Goal: Task Accomplishment & Management: Manage account settings

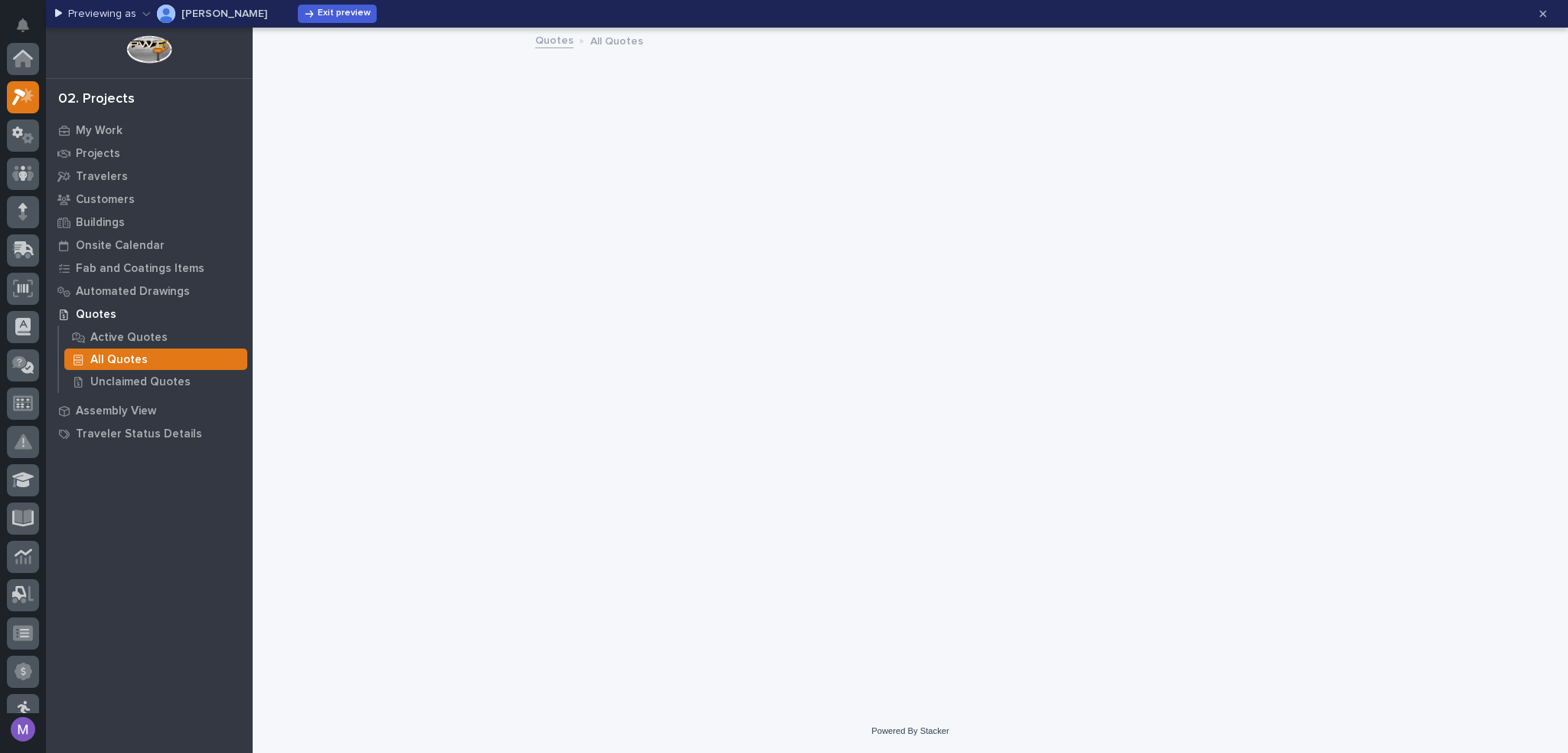
scroll to position [38, 0]
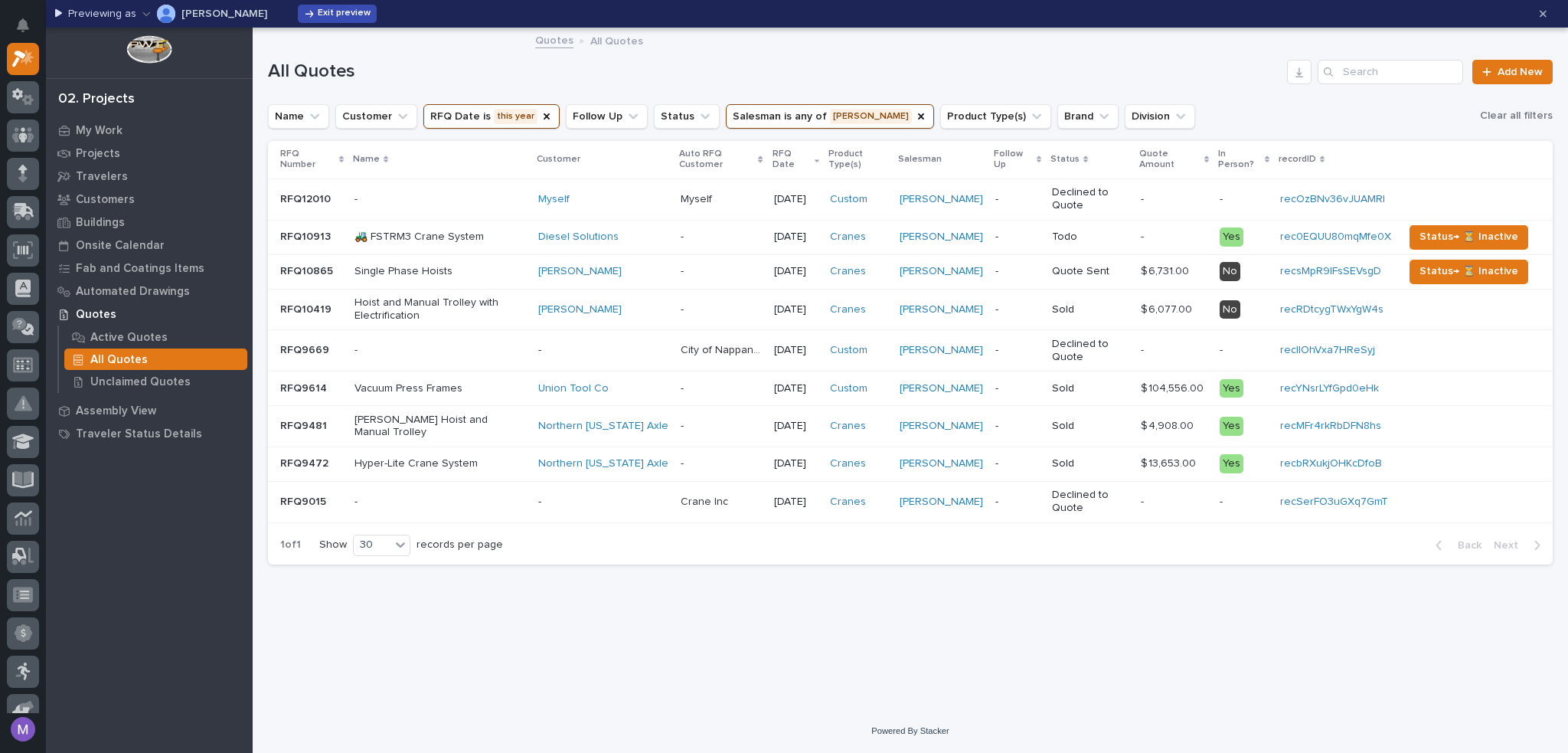
click at [340, 12] on span "Exit preview" at bounding box center [344, 14] width 53 height 12
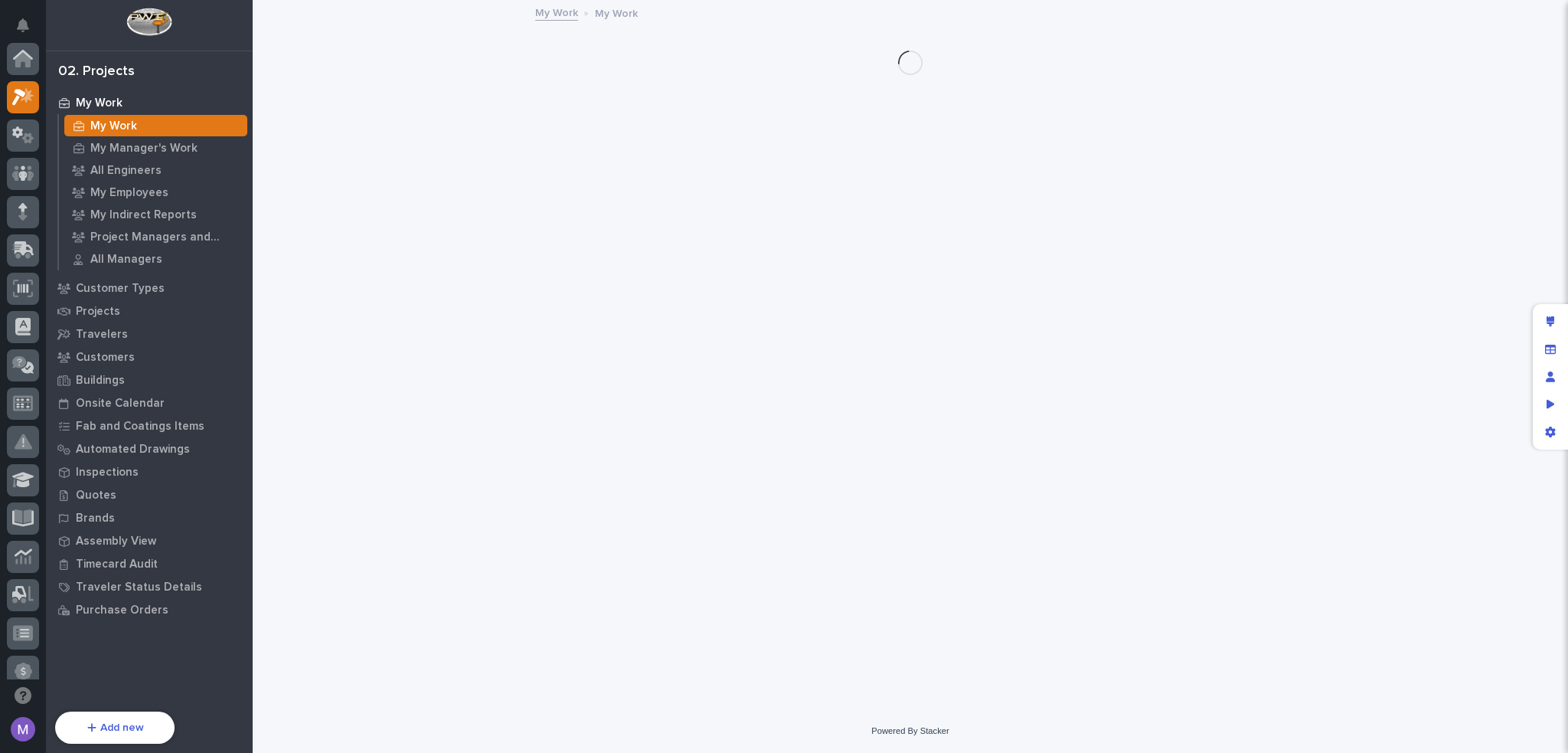
scroll to position [38, 0]
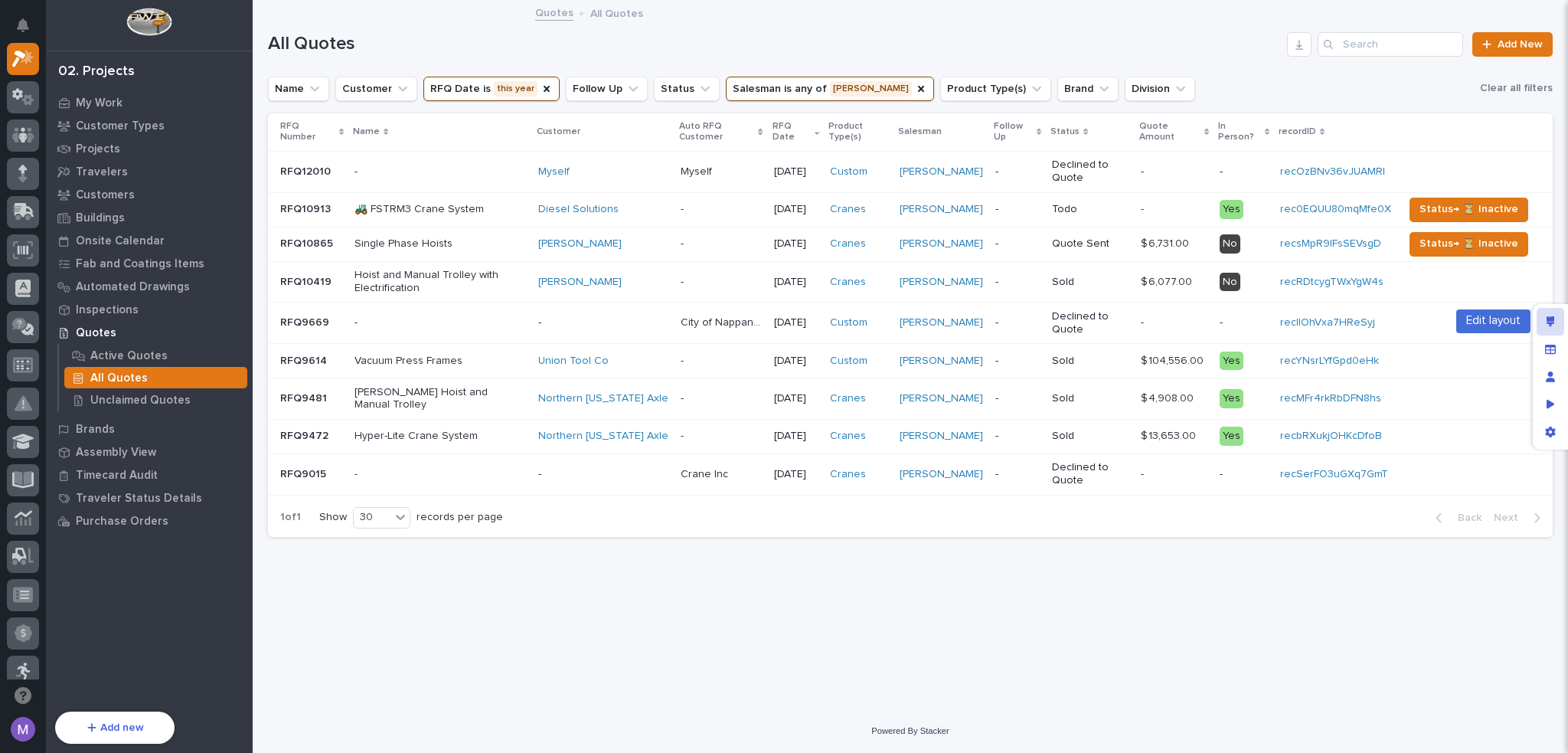
click at [1541, 319] on div "Edit layout" at bounding box center [1550, 321] width 28 height 28
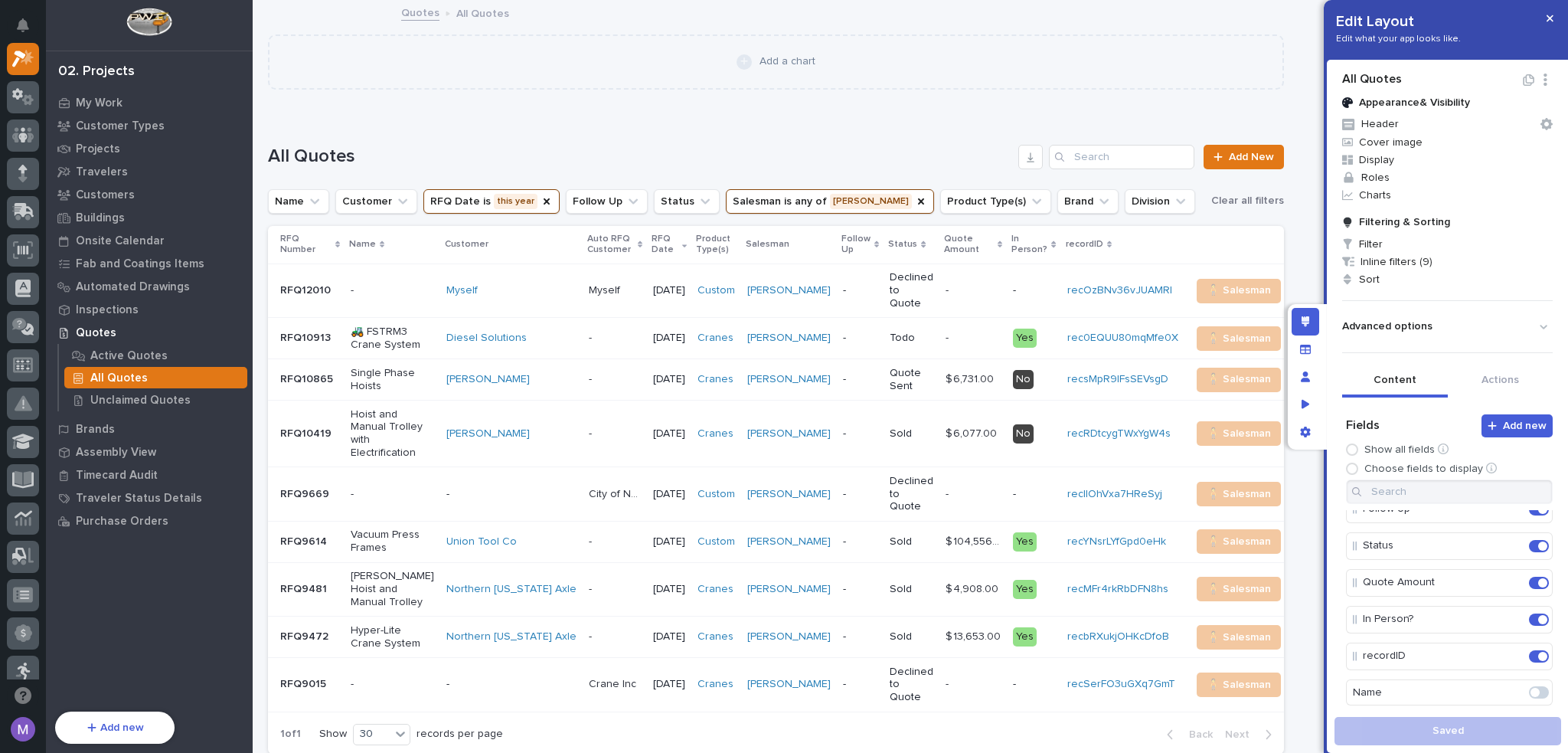
scroll to position [307, 0]
click at [1505, 615] on icon "Edit" at bounding box center [1512, 622] width 14 height 14
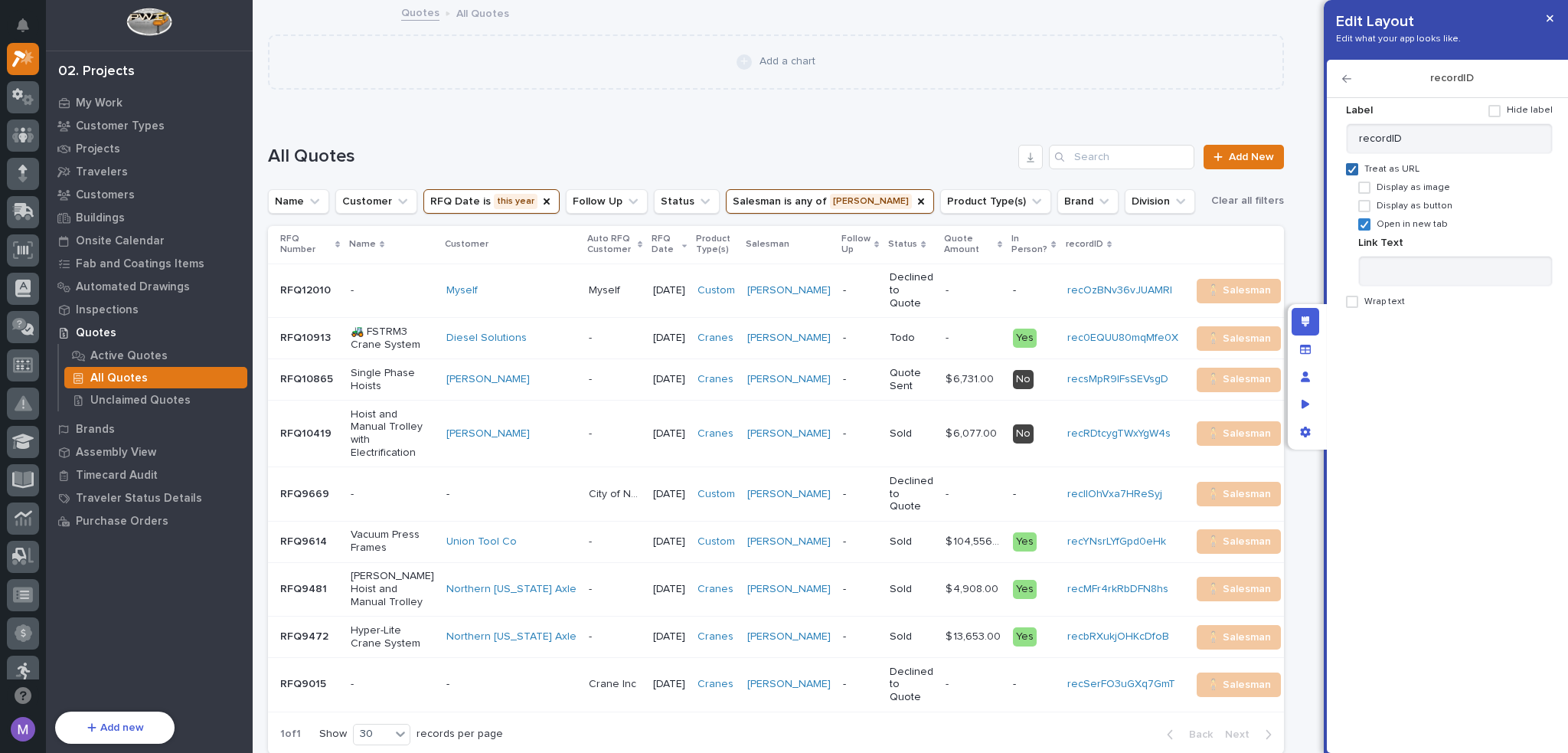
click at [1354, 172] on icon at bounding box center [1351, 169] width 9 height 8
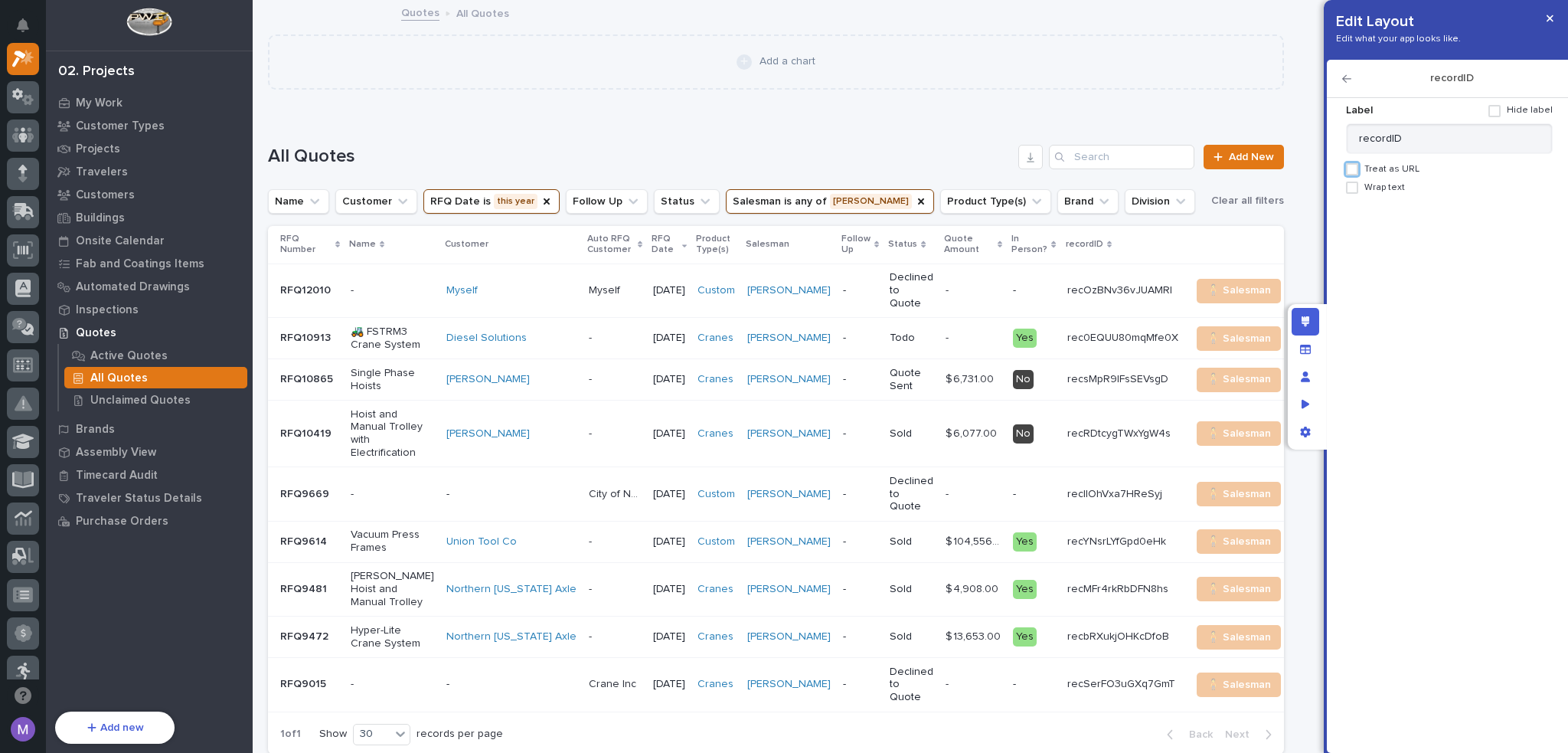
click at [1315, 327] on div "Edit layout" at bounding box center [1306, 321] width 28 height 28
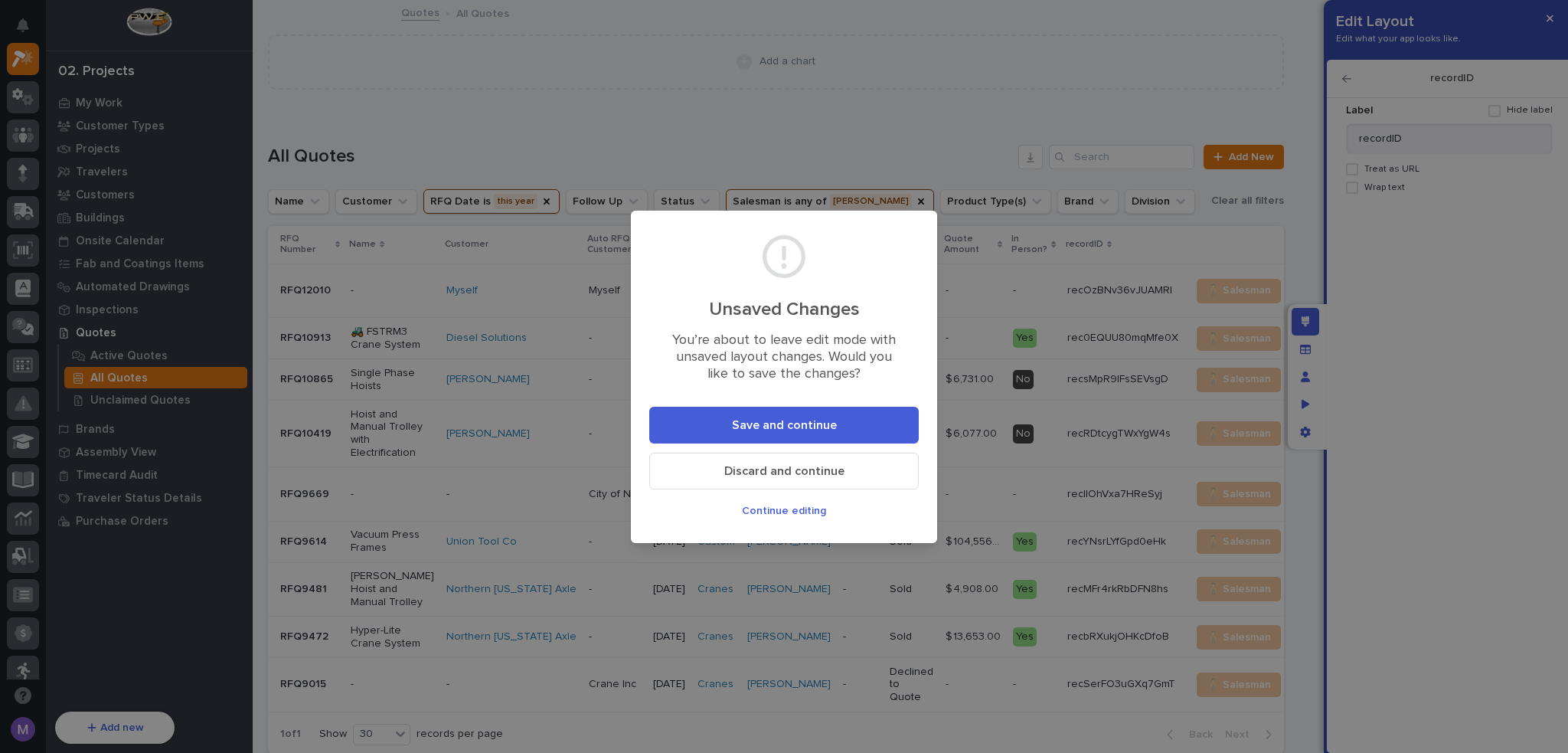
click at [882, 474] on button "Discard and continue" at bounding box center [784, 471] width 269 height 36
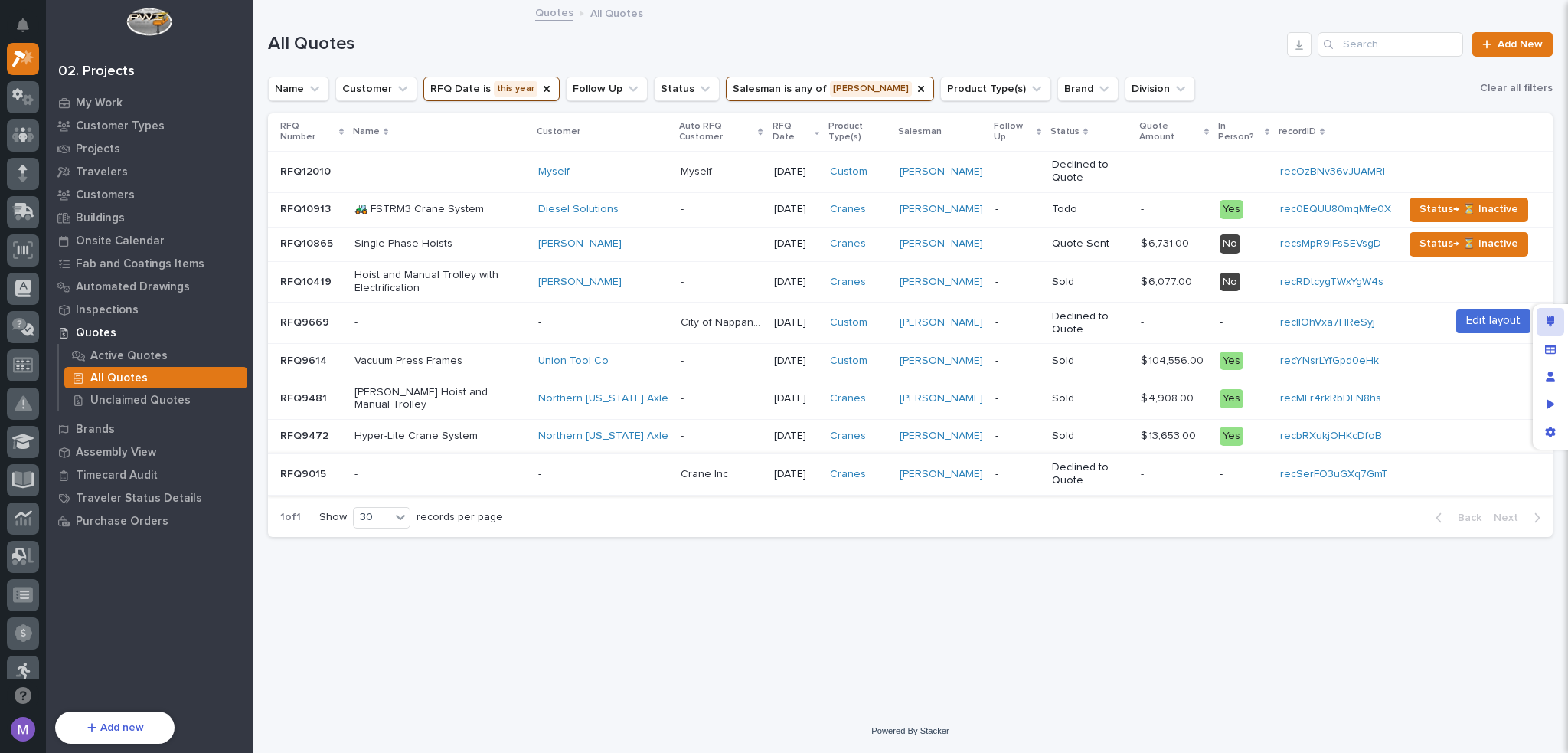
click at [1555, 320] on div "Edit layout" at bounding box center [1550, 321] width 28 height 28
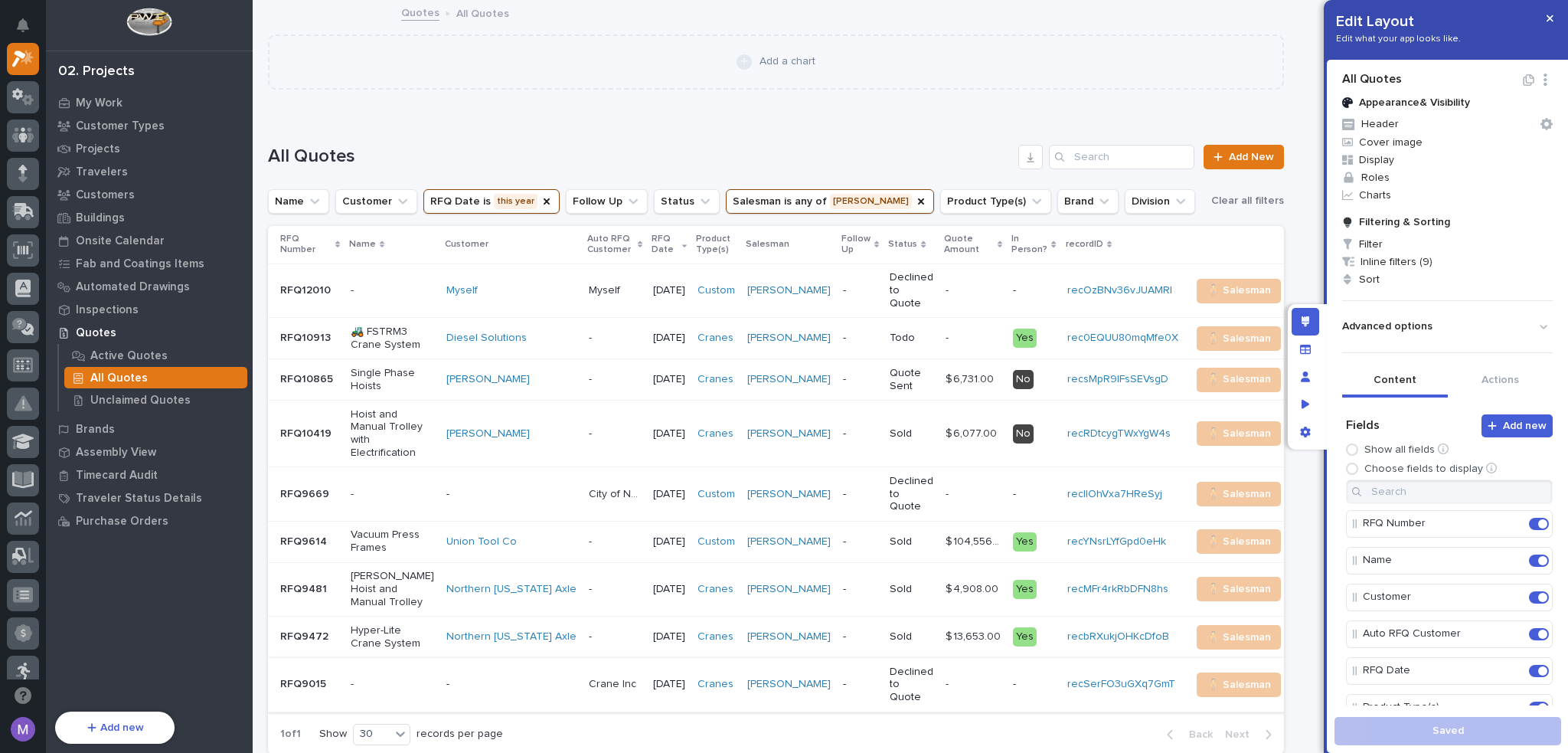
click at [945, 286] on p at bounding box center [973, 290] width 55 height 13
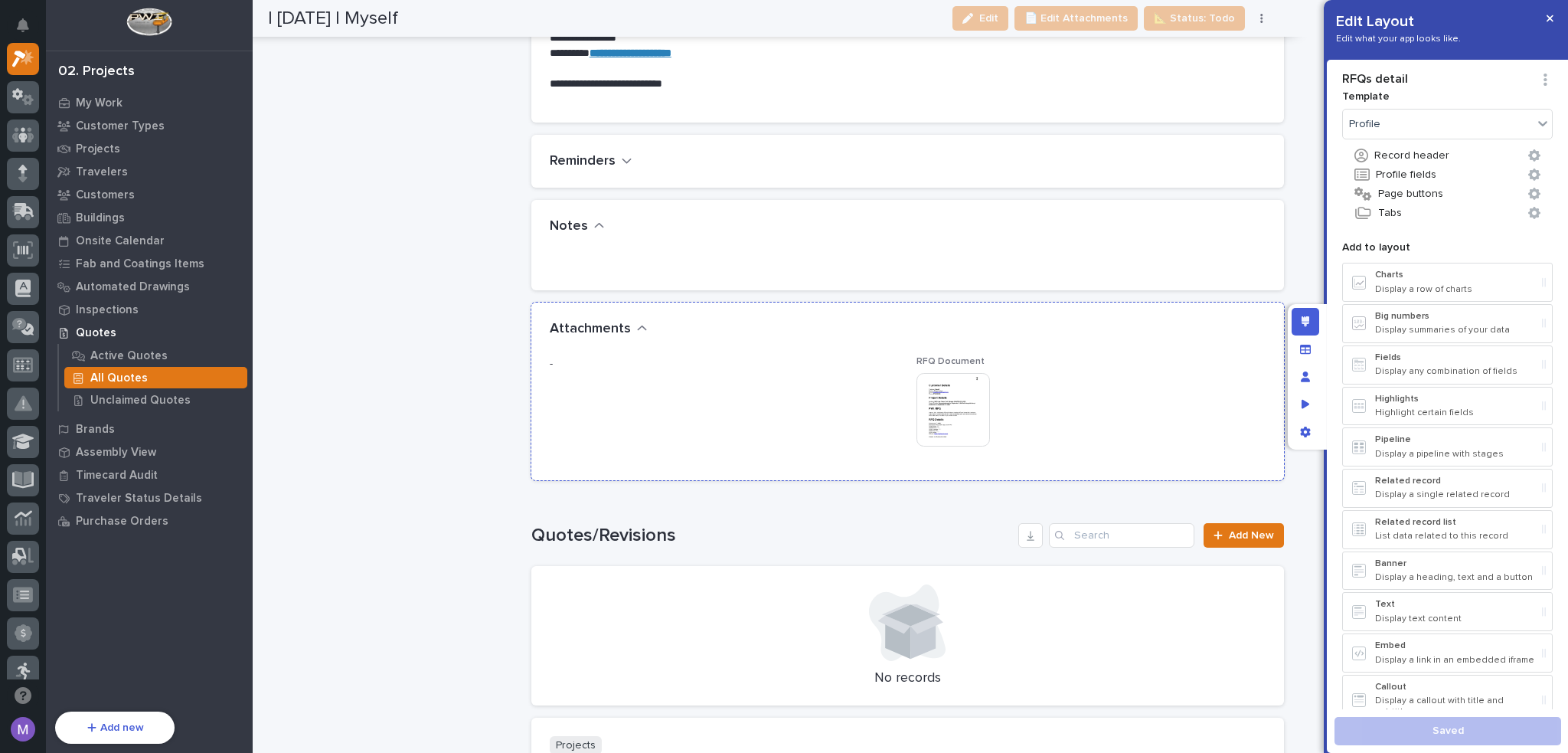
scroll to position [1608, 0]
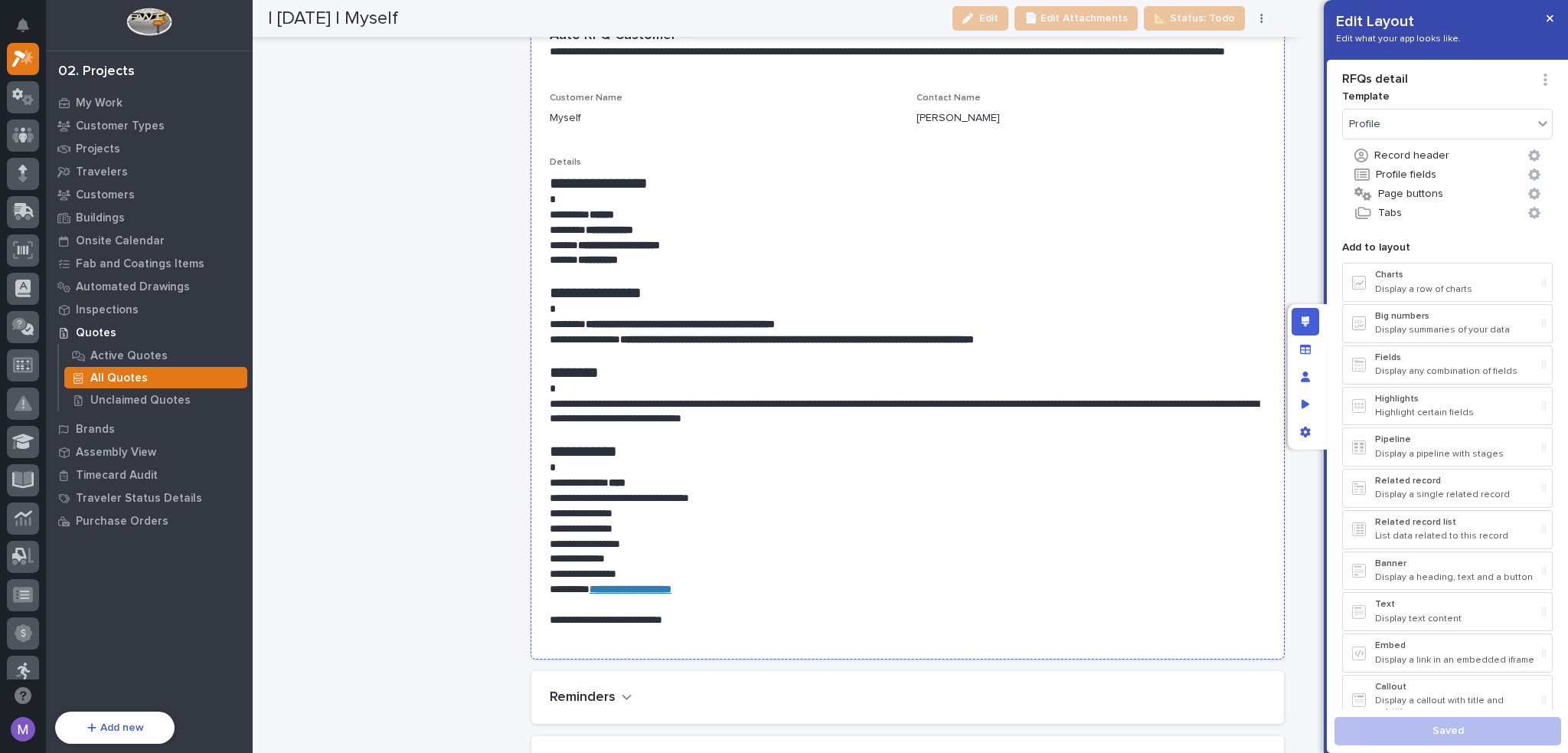
click at [1080, 276] on p at bounding box center [907, 276] width 716 height 16
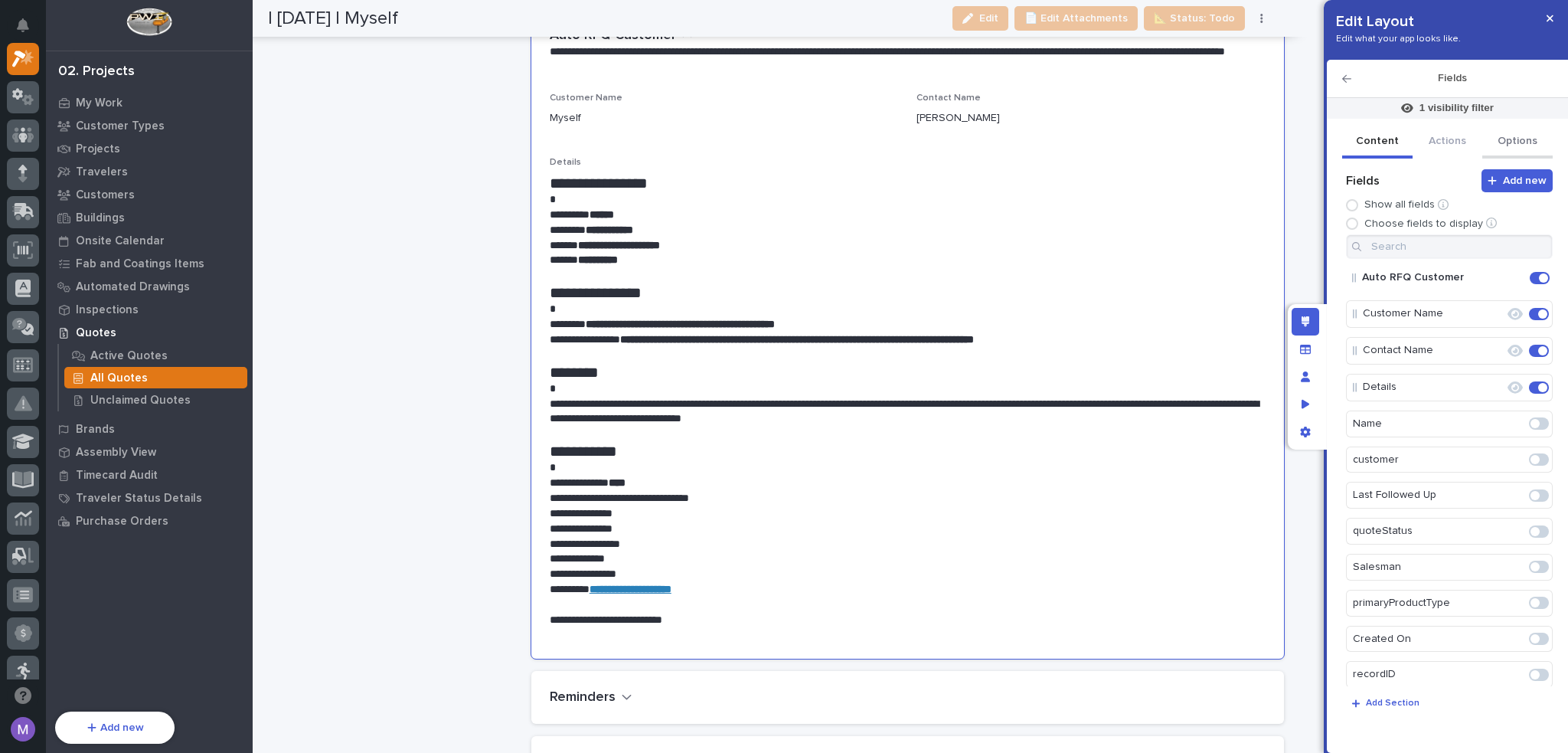
click at [1503, 137] on button "Options" at bounding box center [1518, 143] width 71 height 32
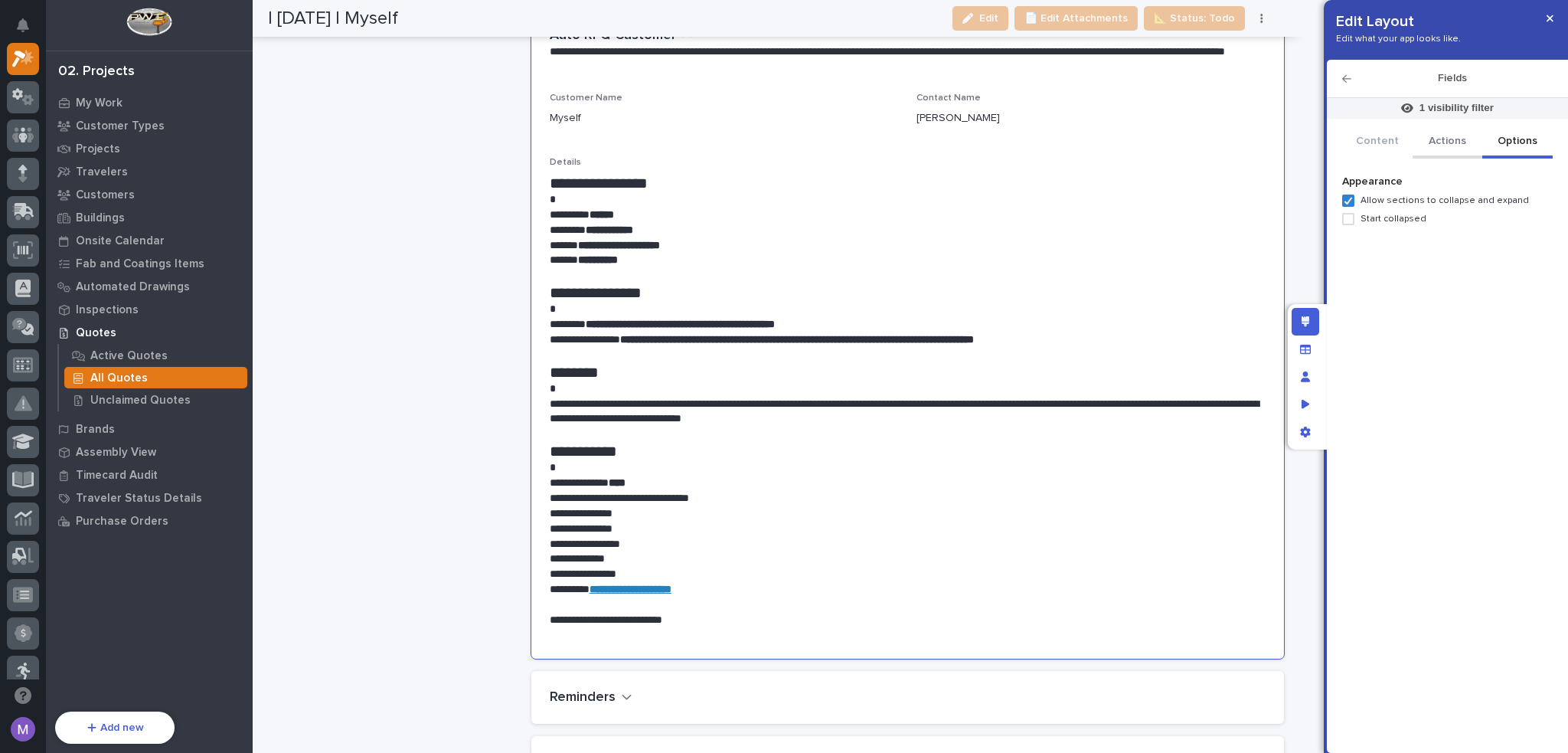
click at [1434, 134] on button "Actions" at bounding box center [1448, 143] width 71 height 32
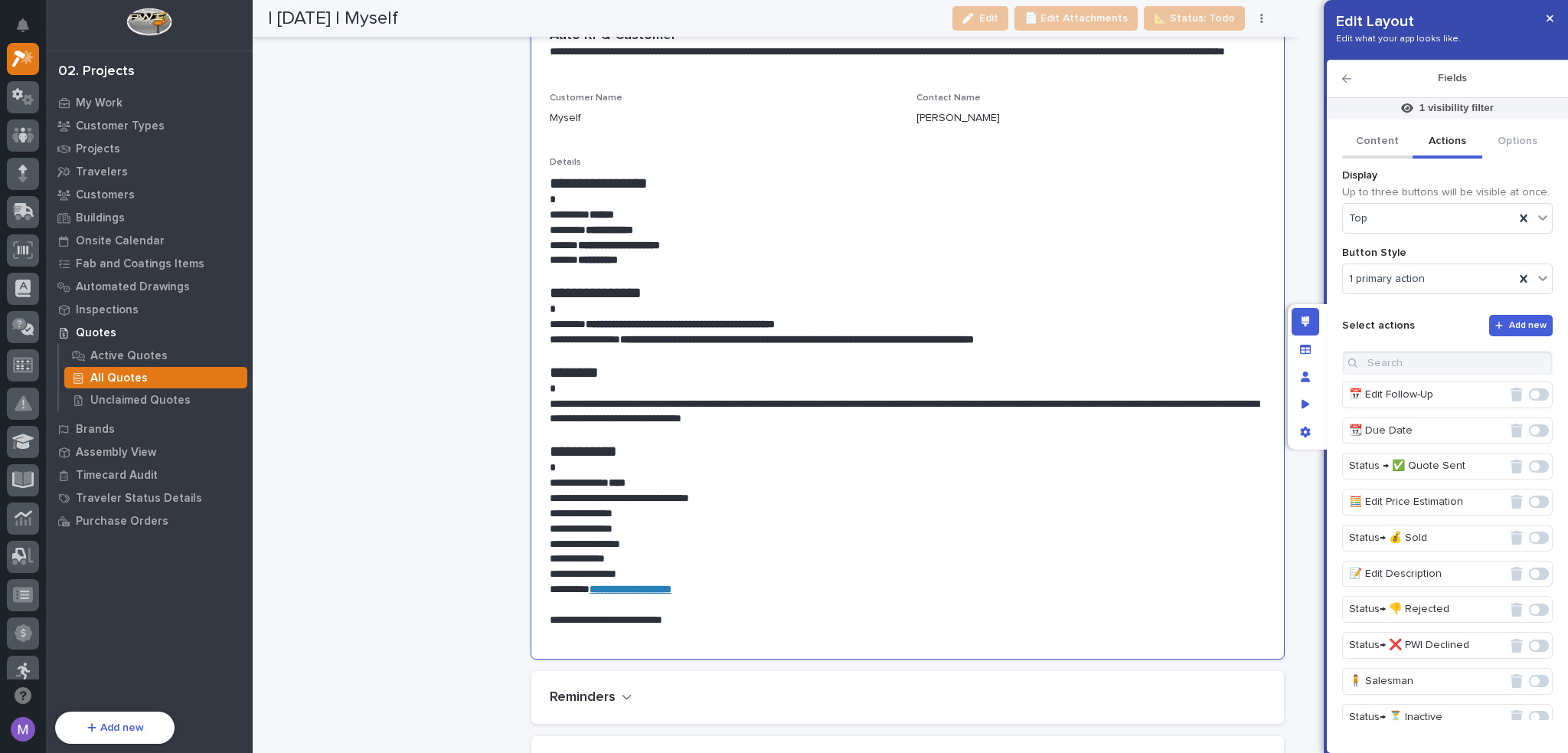
click at [1366, 144] on button "Content" at bounding box center [1377, 143] width 71 height 32
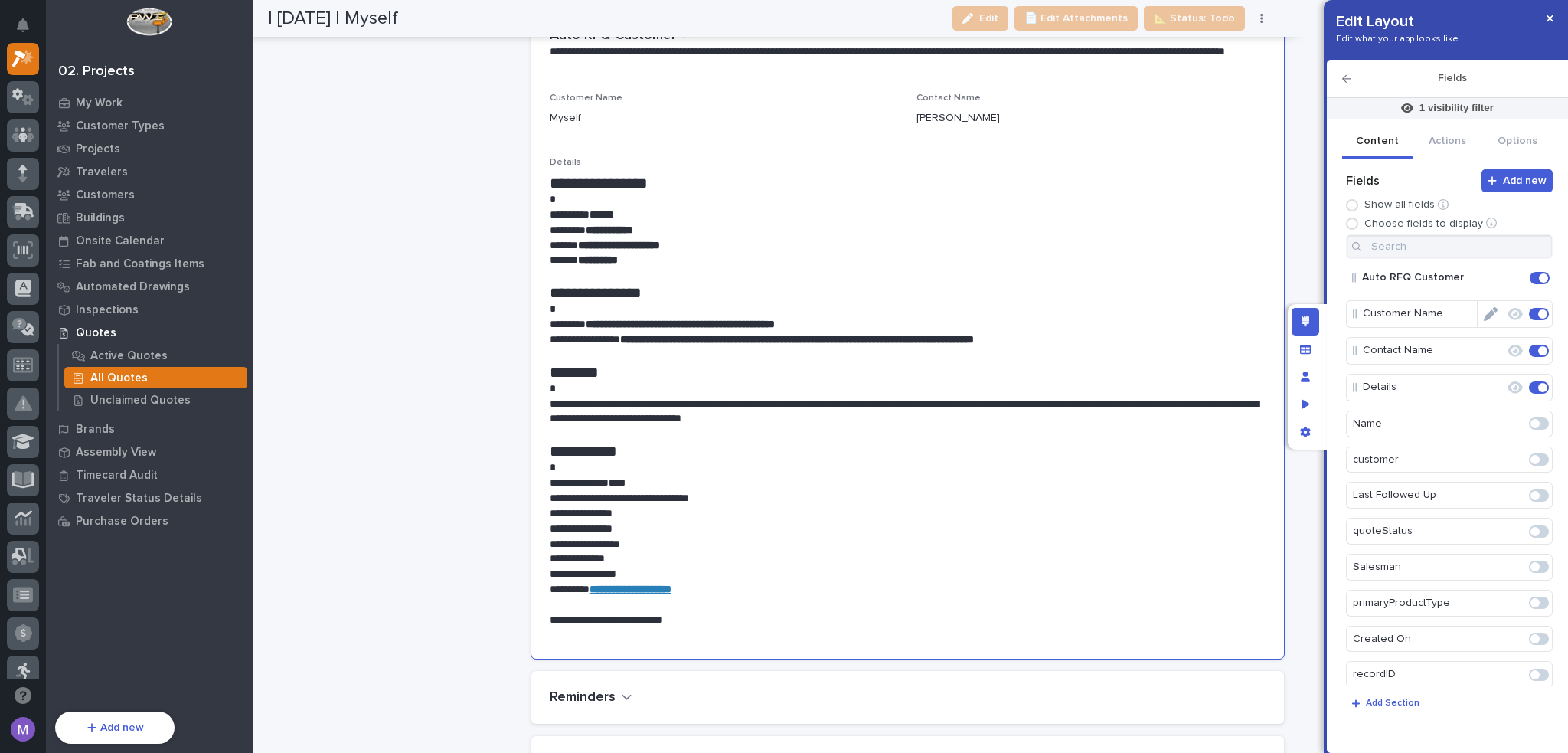
click at [1484, 319] on icon "Edit" at bounding box center [1490, 314] width 14 height 14
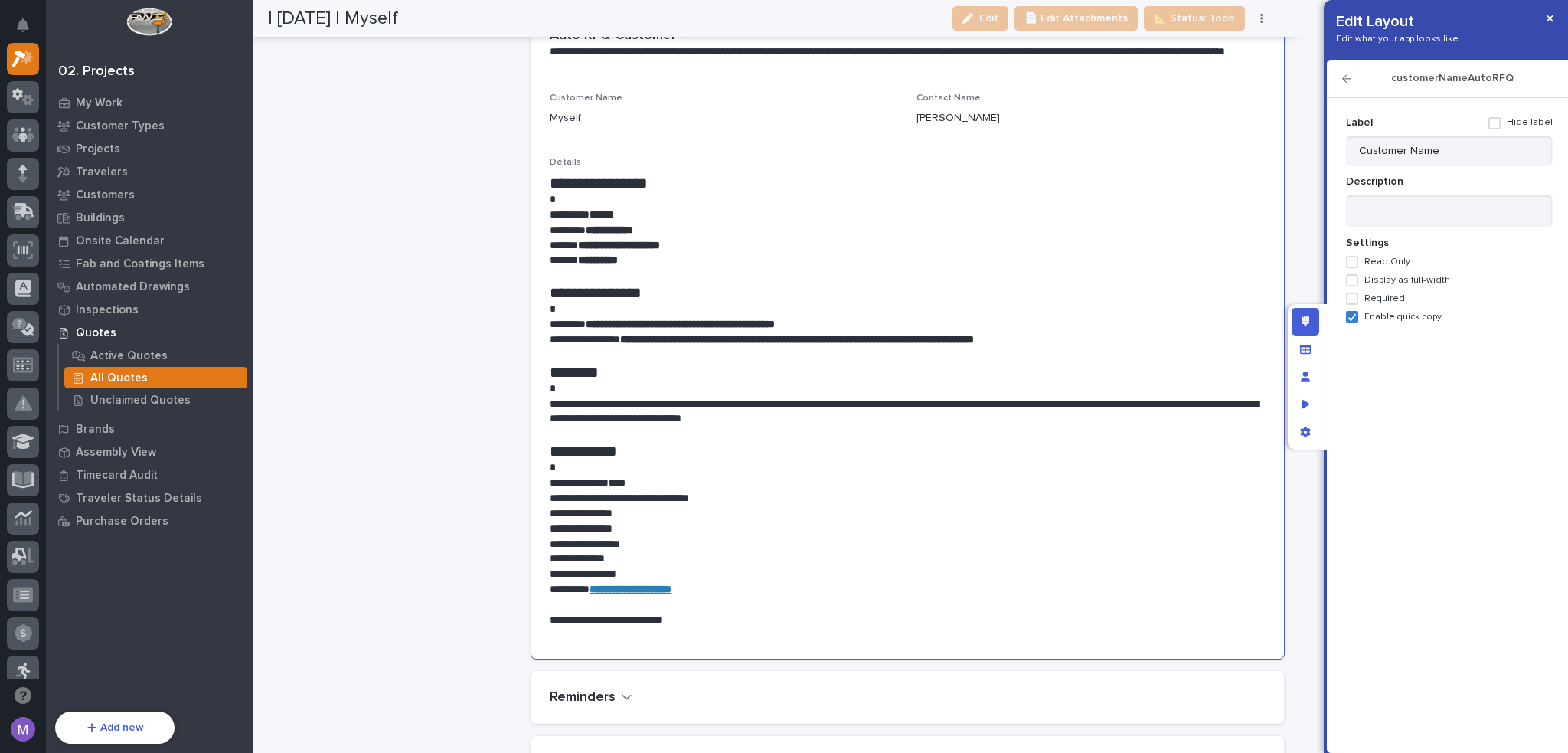
click at [1309, 320] on div "Edit layout" at bounding box center [1306, 321] width 28 height 28
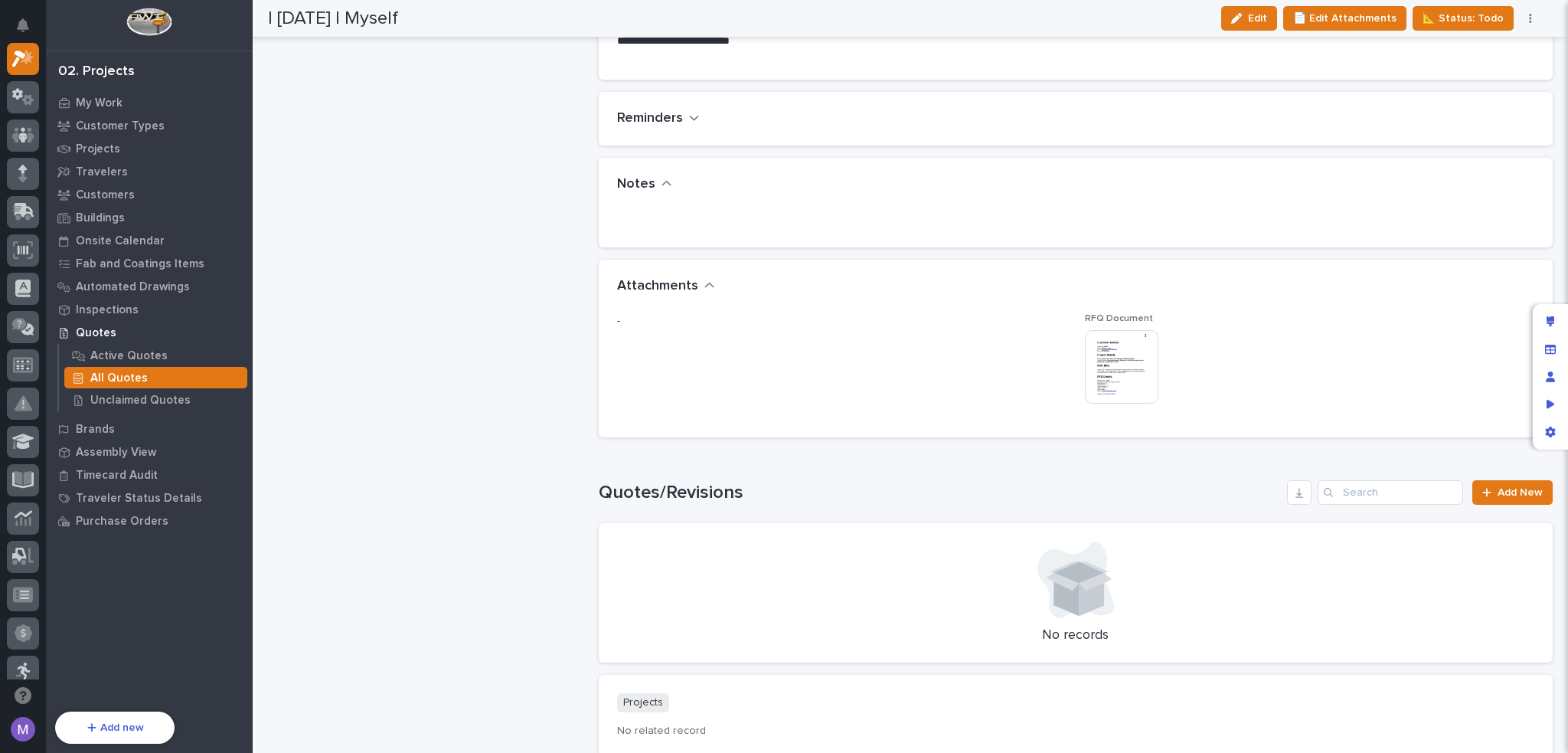
scroll to position [1016, 0]
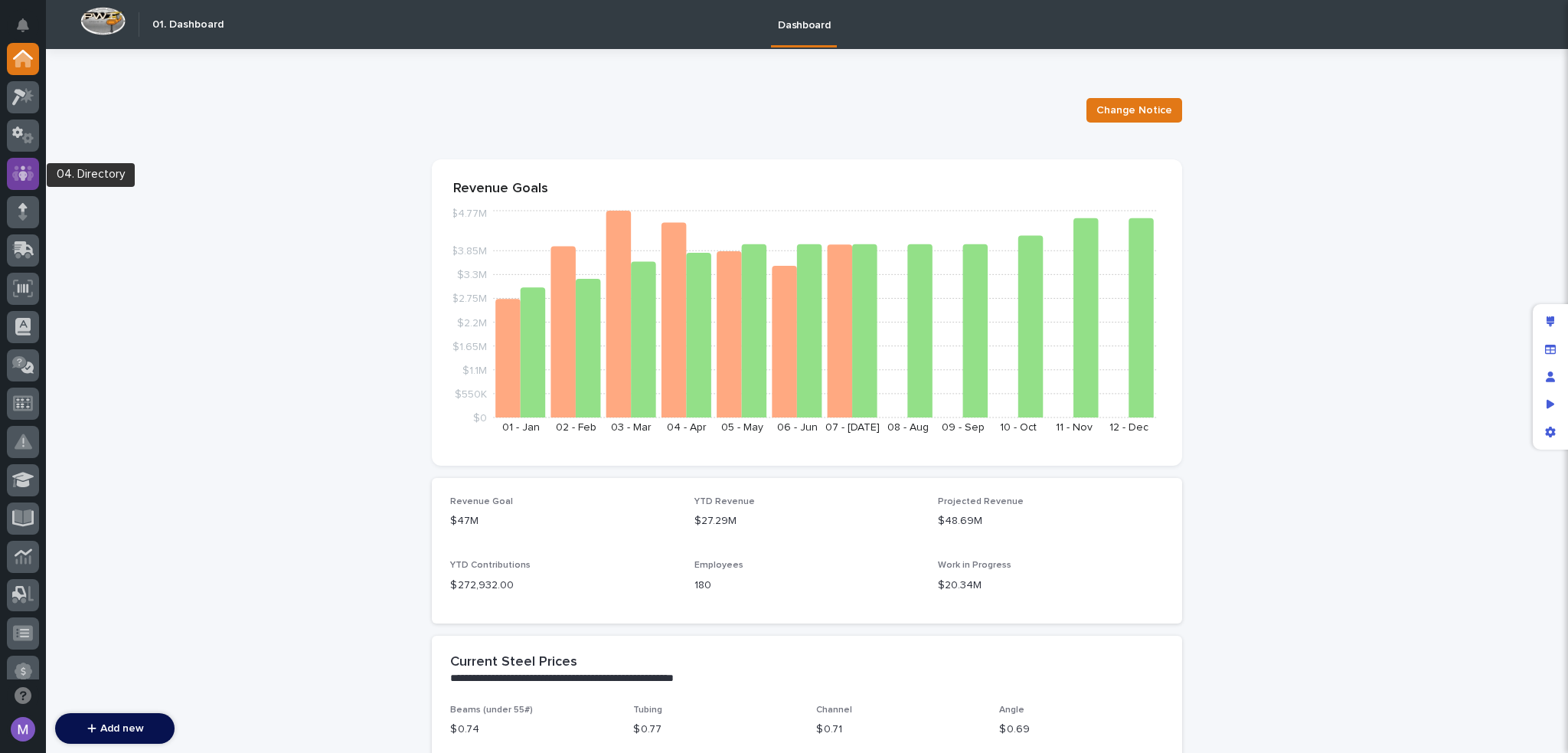
click at [32, 174] on icon at bounding box center [23, 173] width 23 height 16
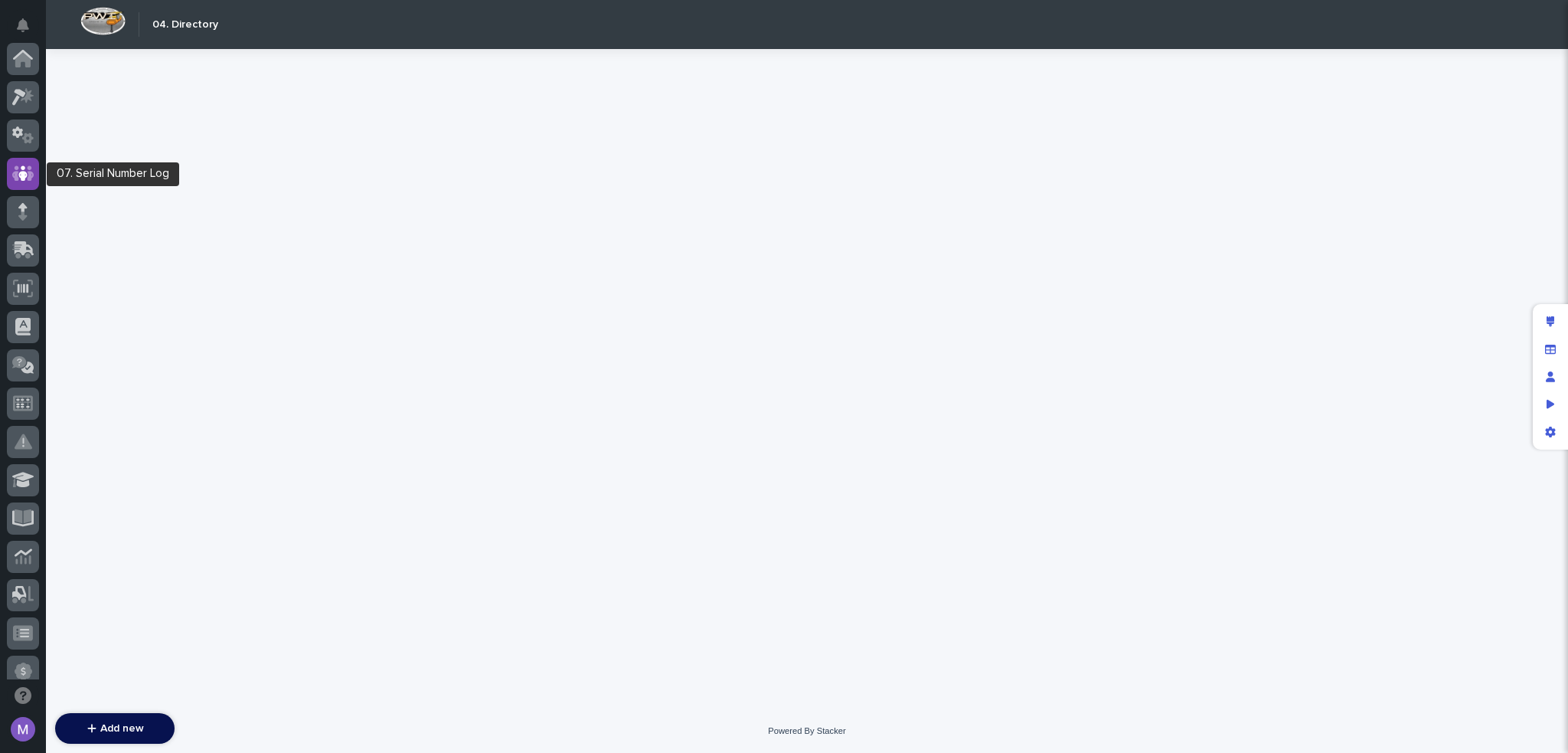
scroll to position [115, 0]
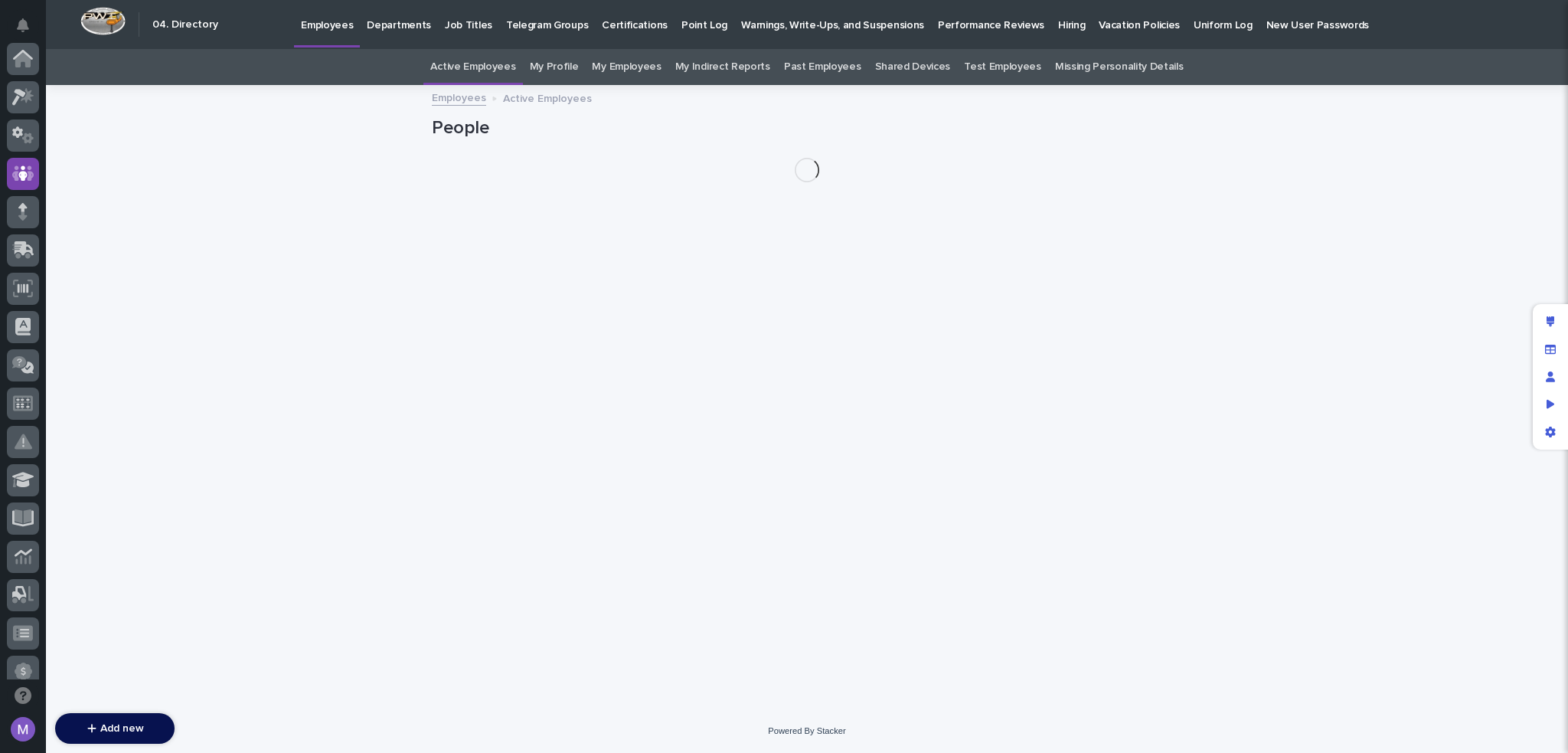
scroll to position [115, 0]
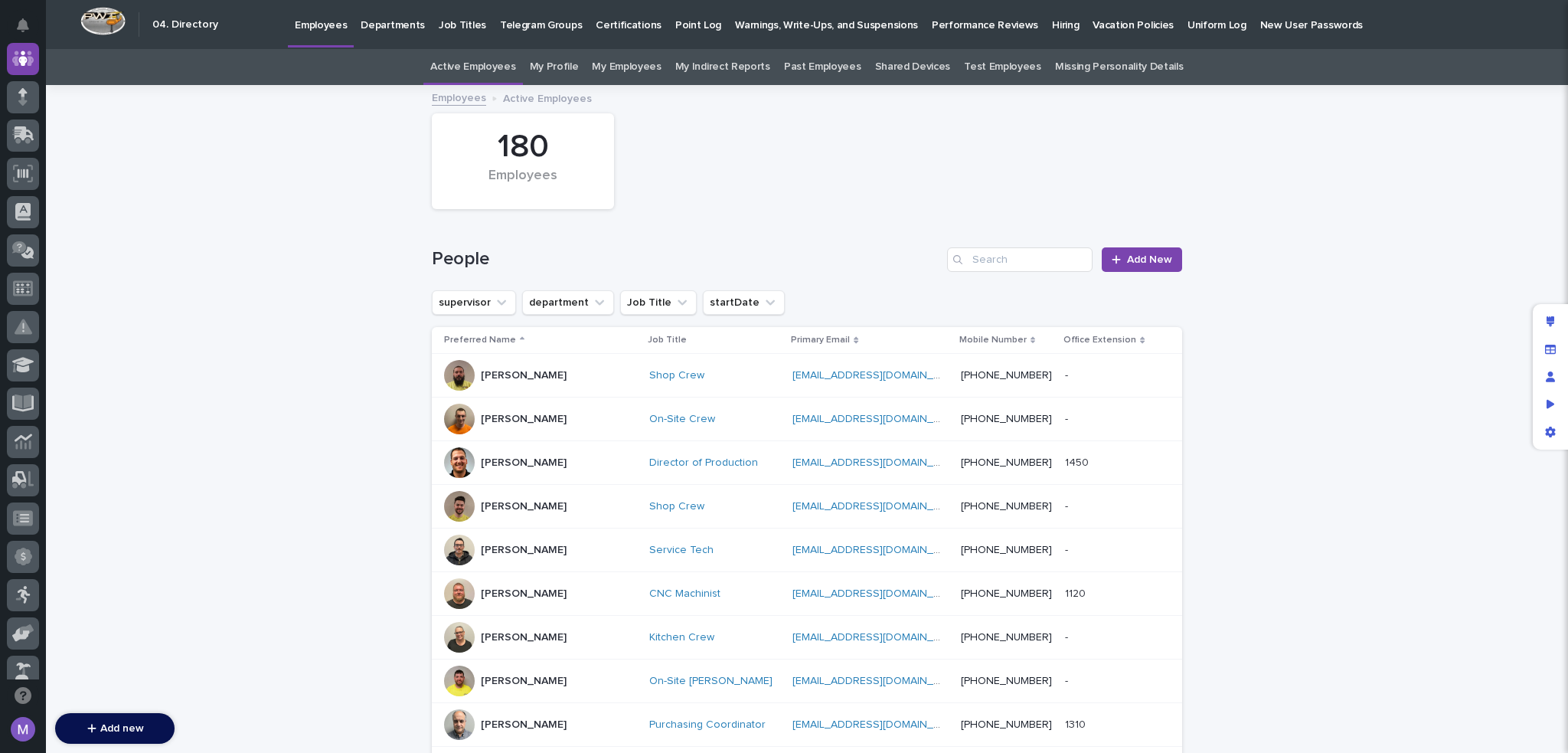
click at [553, 76] on link "My Profile" at bounding box center [554, 67] width 49 height 36
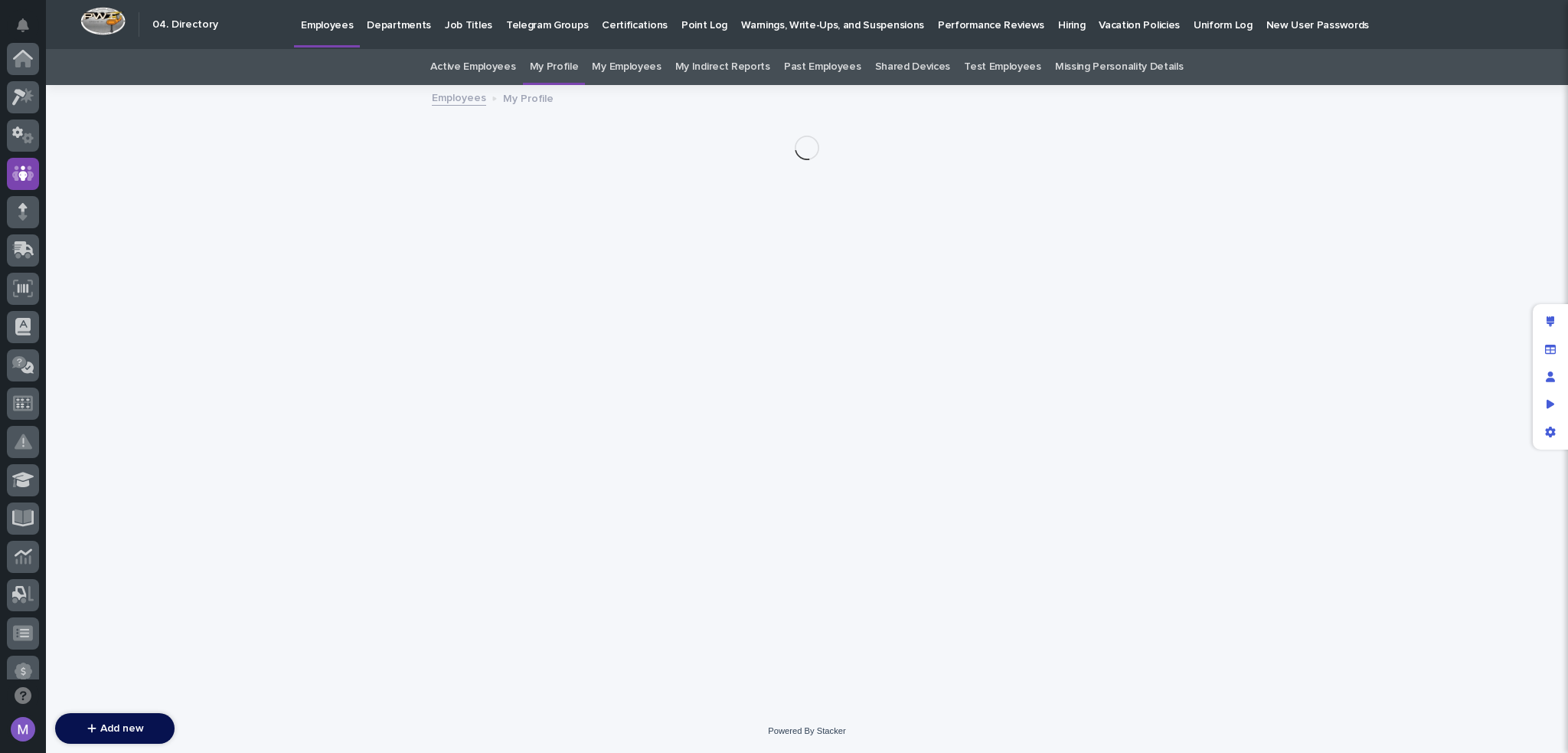
scroll to position [115, 0]
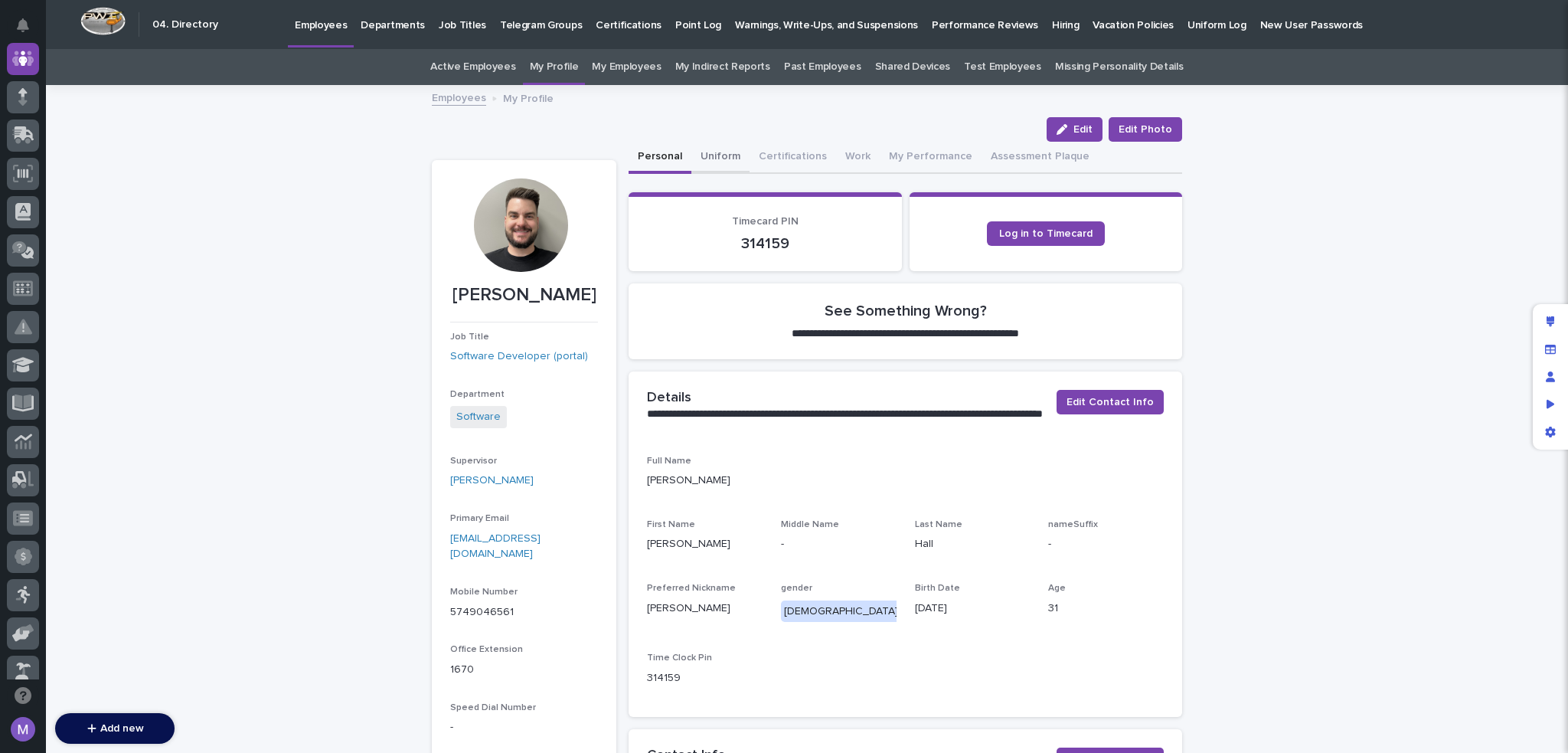
click at [723, 158] on button "Uniform" at bounding box center [720, 157] width 58 height 32
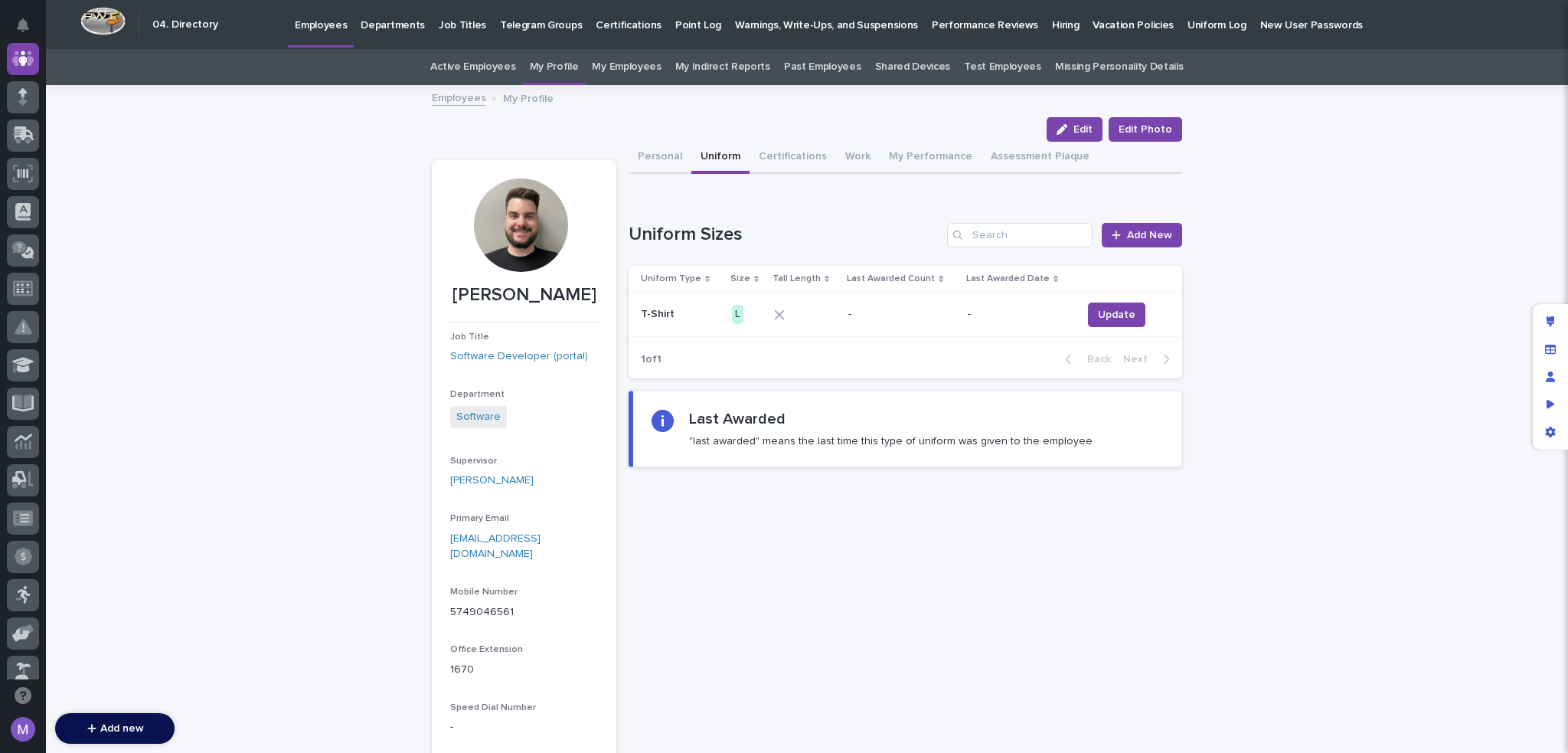
click at [1368, 134] on div "Loading... Saving… Loading... Saving… [PERSON_NAME] Edit Edit Photo Edit Edit P…" at bounding box center [807, 464] width 1522 height 756
click at [1428, 134] on div "Loading... Saving… Loading... Saving… [PERSON_NAME] Edit Edit Photo Edit Edit P…" at bounding box center [807, 464] width 1522 height 756
click at [1104, 318] on span "Update" at bounding box center [1116, 315] width 37 height 16
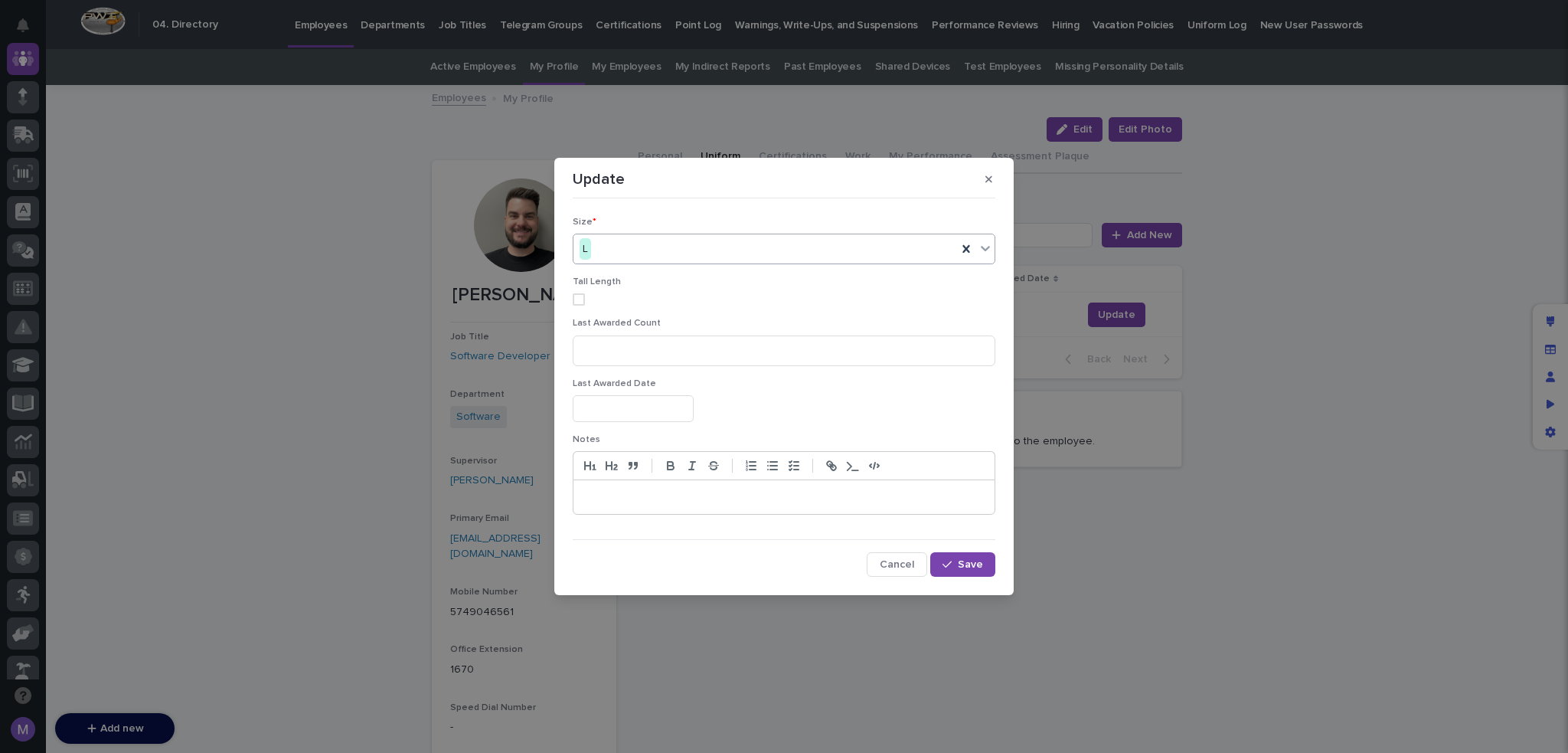
click at [606, 240] on div "L" at bounding box center [765, 250] width 383 height 26
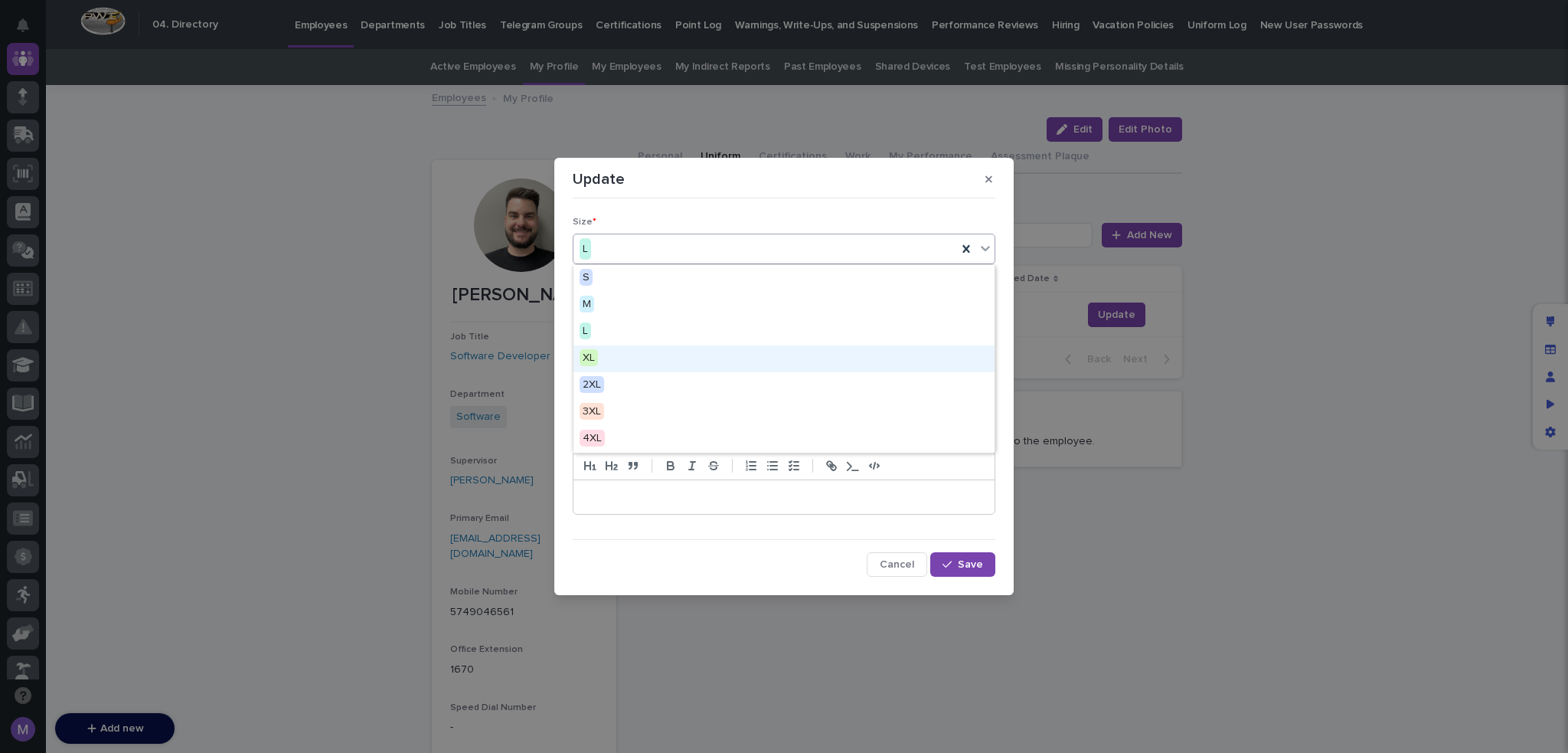
click at [622, 354] on div "XL" at bounding box center [784, 358] width 421 height 27
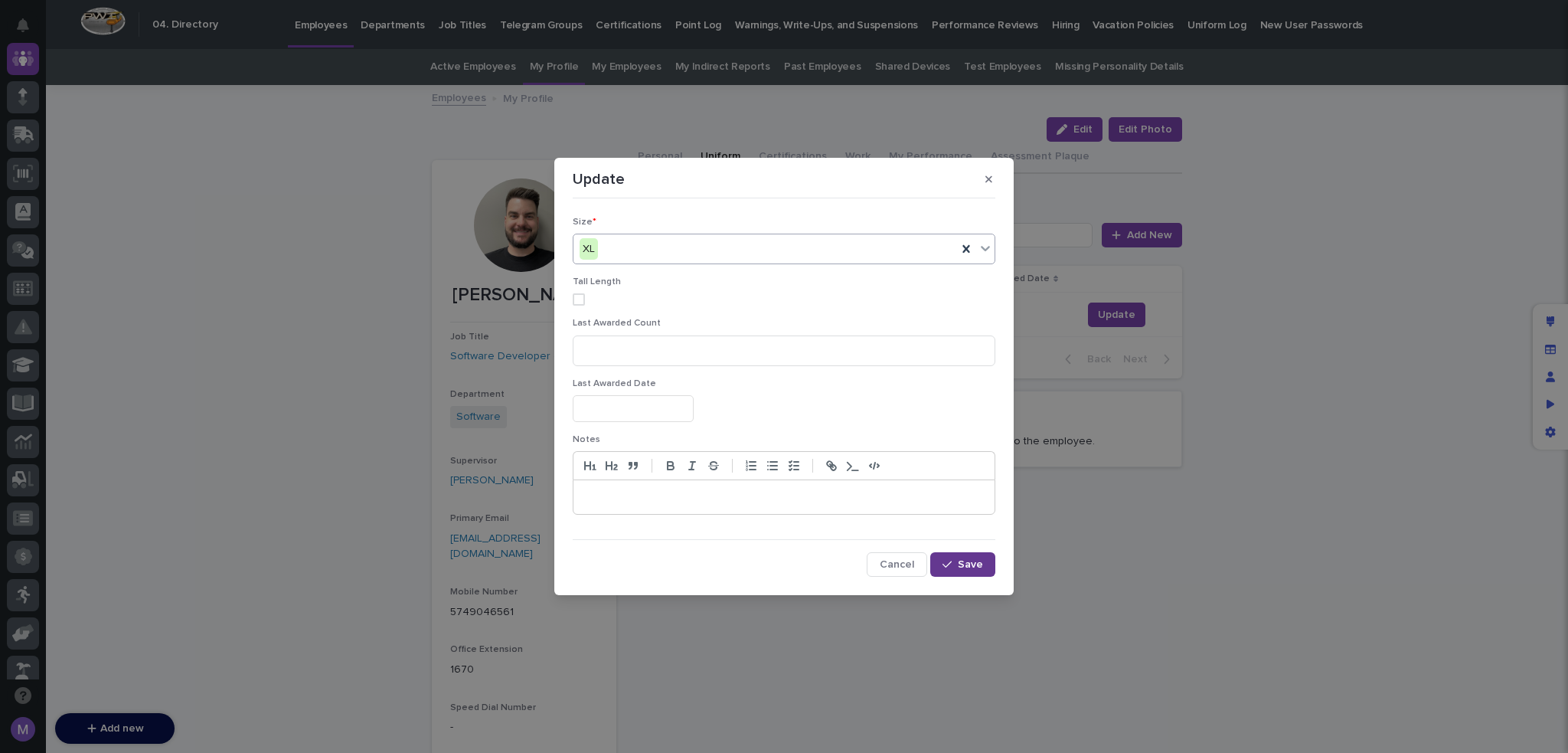
click at [981, 563] on span "Save" at bounding box center [971, 564] width 26 height 11
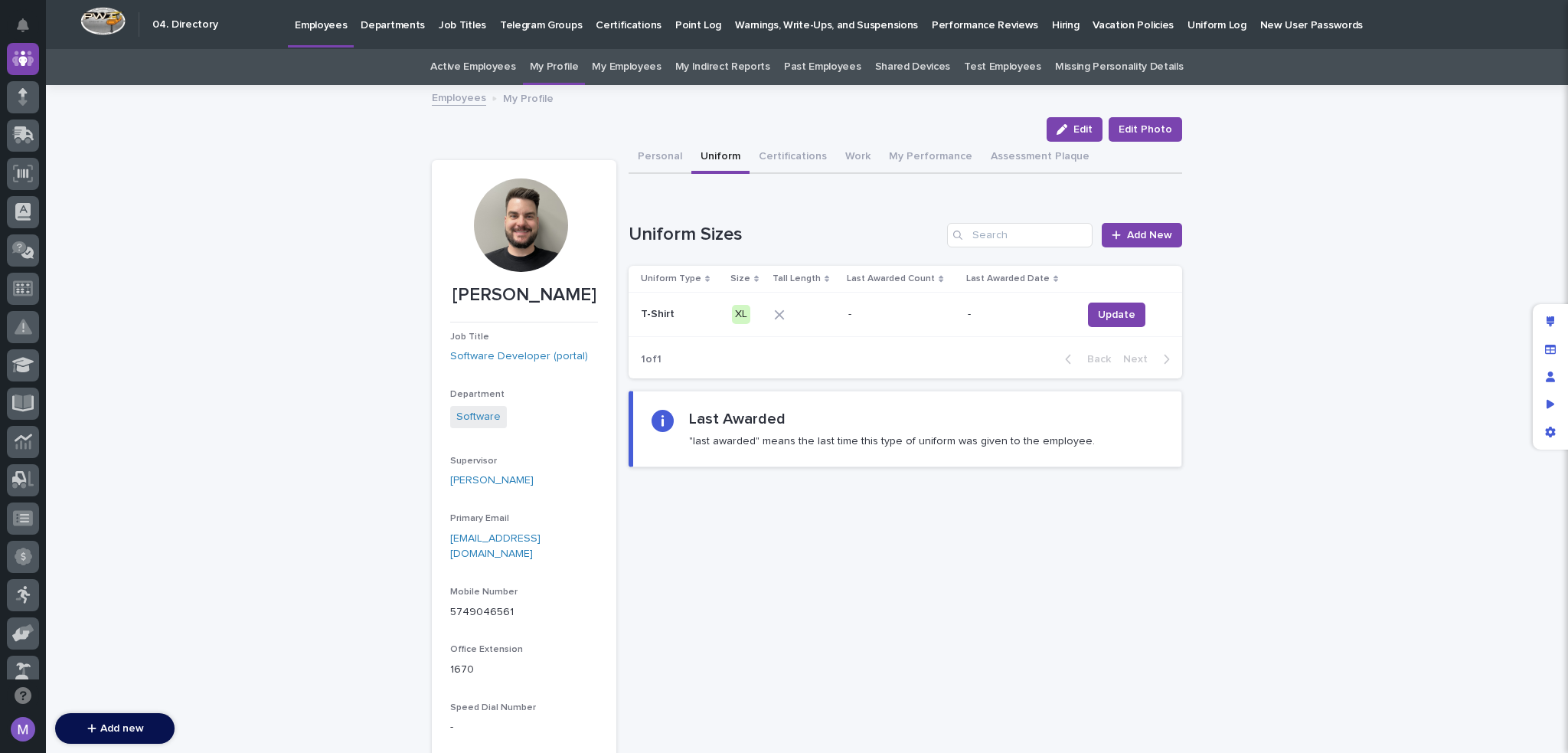
click at [1396, 386] on div "Loading... Saving… Loading... Saving… [PERSON_NAME] Edit Edit Photo Edit Edit P…" at bounding box center [807, 464] width 1522 height 756
